Goal: Use online tool/utility: Use online tool/utility

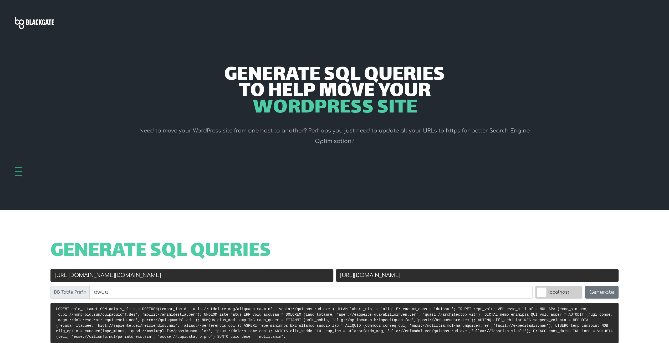
click at [258, 276] on input "[URL][DOMAIN_NAME][DOMAIN_NAME]" at bounding box center [191, 275] width 283 height 13
paste input "s://hidden-beats"
type input "[URL][DOMAIN_NAME]"
click at [395, 276] on input "[URL][DOMAIN_NAME]" at bounding box center [477, 275] width 283 height 13
paste input "hidden-beats"
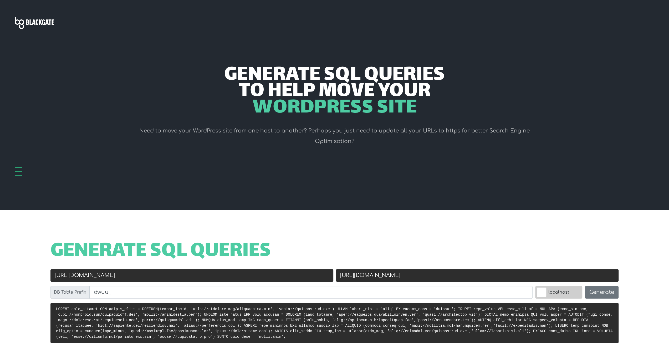
type input "[URL][DOMAIN_NAME]"
click at [69, 276] on input "[URL][DOMAIN_NAME]" at bounding box center [191, 275] width 283 height 13
type input "[URL][DOMAIN_NAME]"
click at [168, 301] on div "DB Table Prefix dwuu_" at bounding box center [291, 294] width 485 height 17
click at [163, 294] on input "dwuu_" at bounding box center [310, 292] width 443 height 13
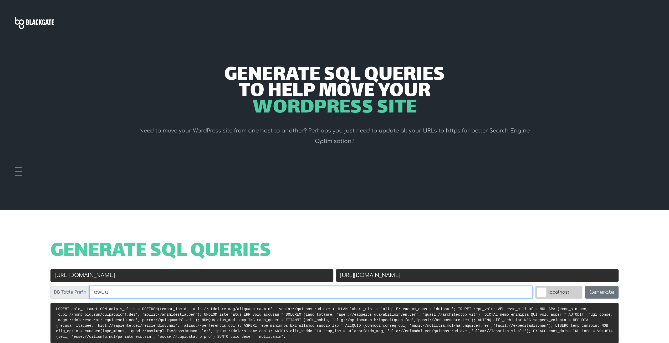
click at [163, 294] on input "dwuu_" at bounding box center [310, 292] width 443 height 13
type input "wp_"
click at [616, 292] on button "Generate" at bounding box center [602, 292] width 34 height 13
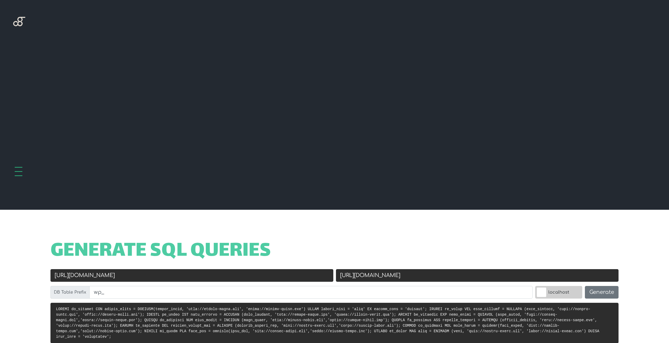
scroll to position [210, 0]
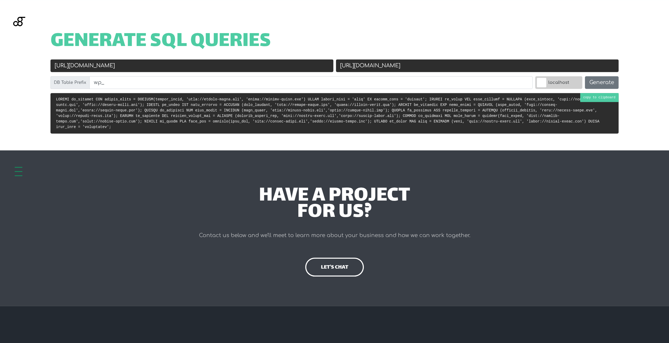
click at [608, 99] on pre at bounding box center [334, 113] width 568 height 40
